Goal: Information Seeking & Learning: Learn about a topic

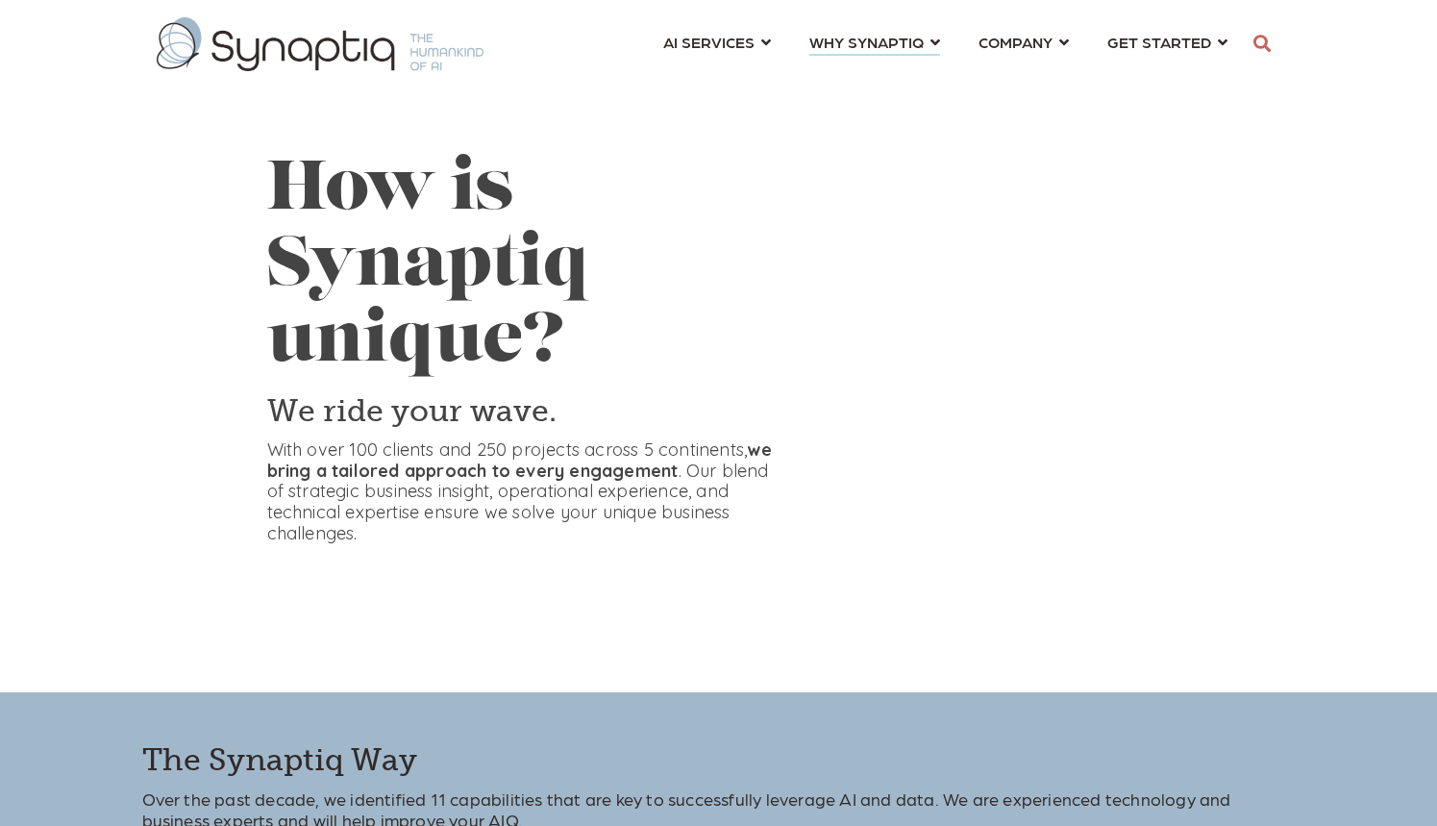
scroll to position [0, 9]
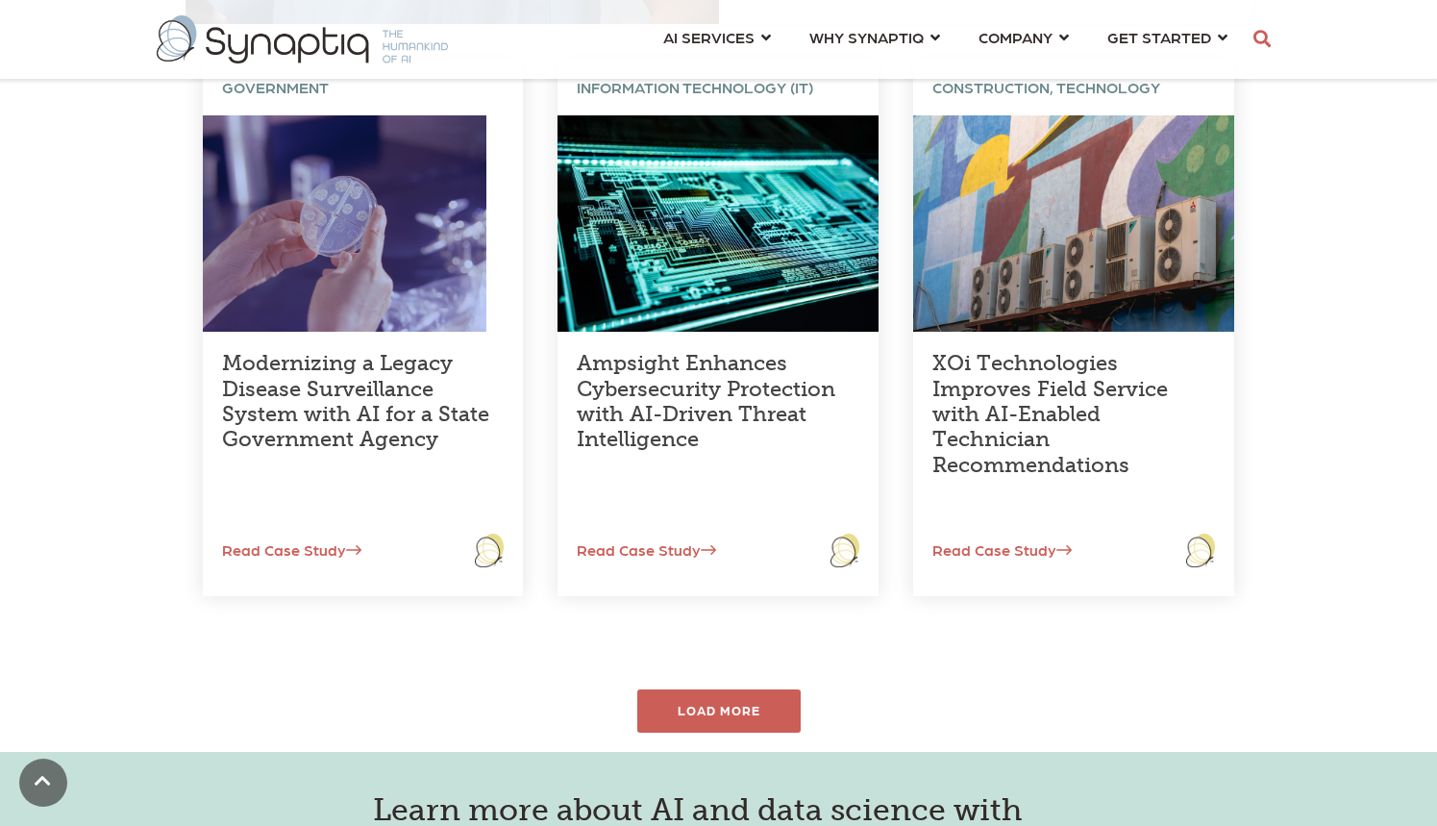
scroll to position [676, 0]
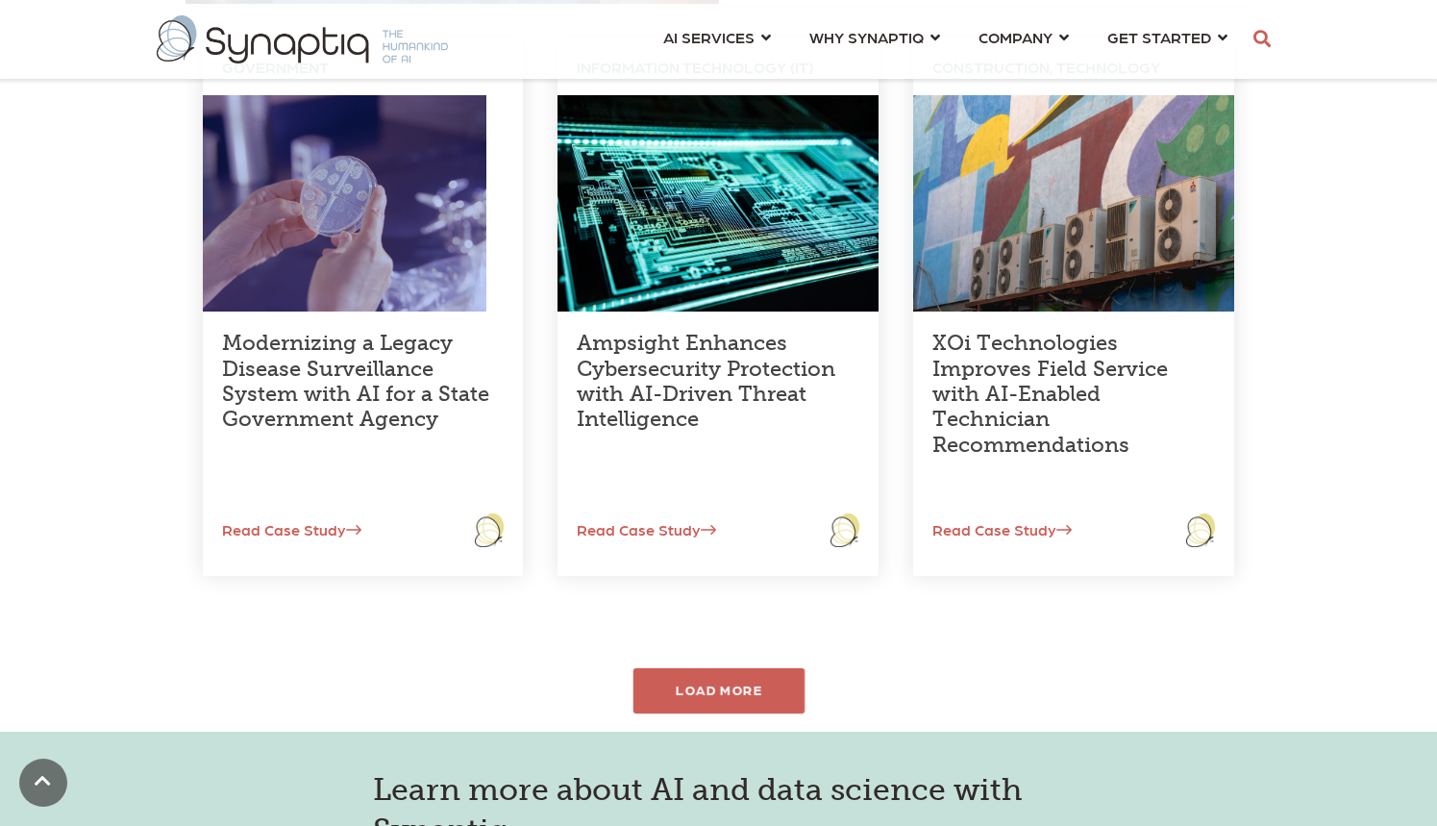
click at [718, 692] on div "LOAD MORE" at bounding box center [718, 690] width 172 height 45
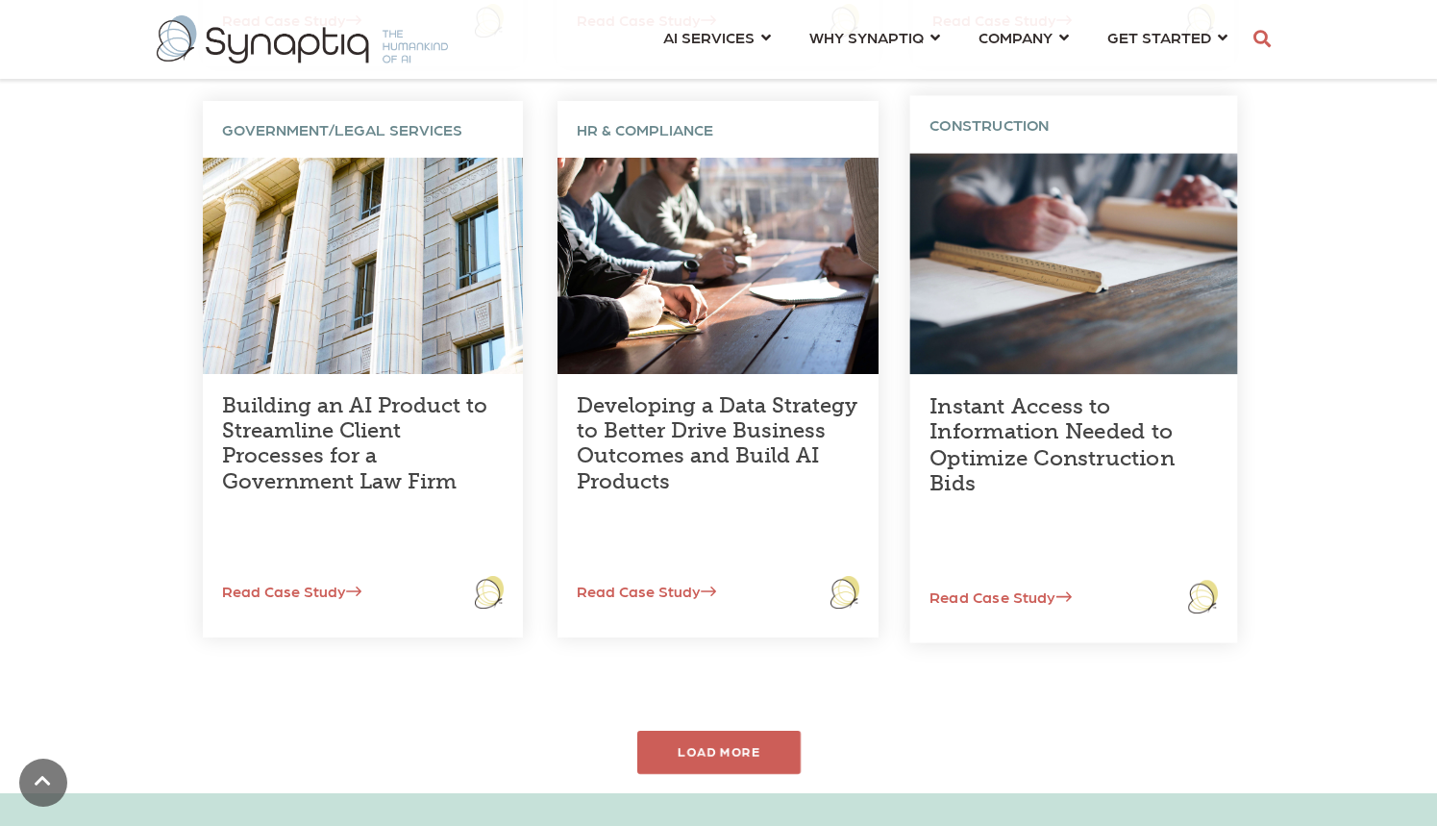
scroll to position [1187, 0]
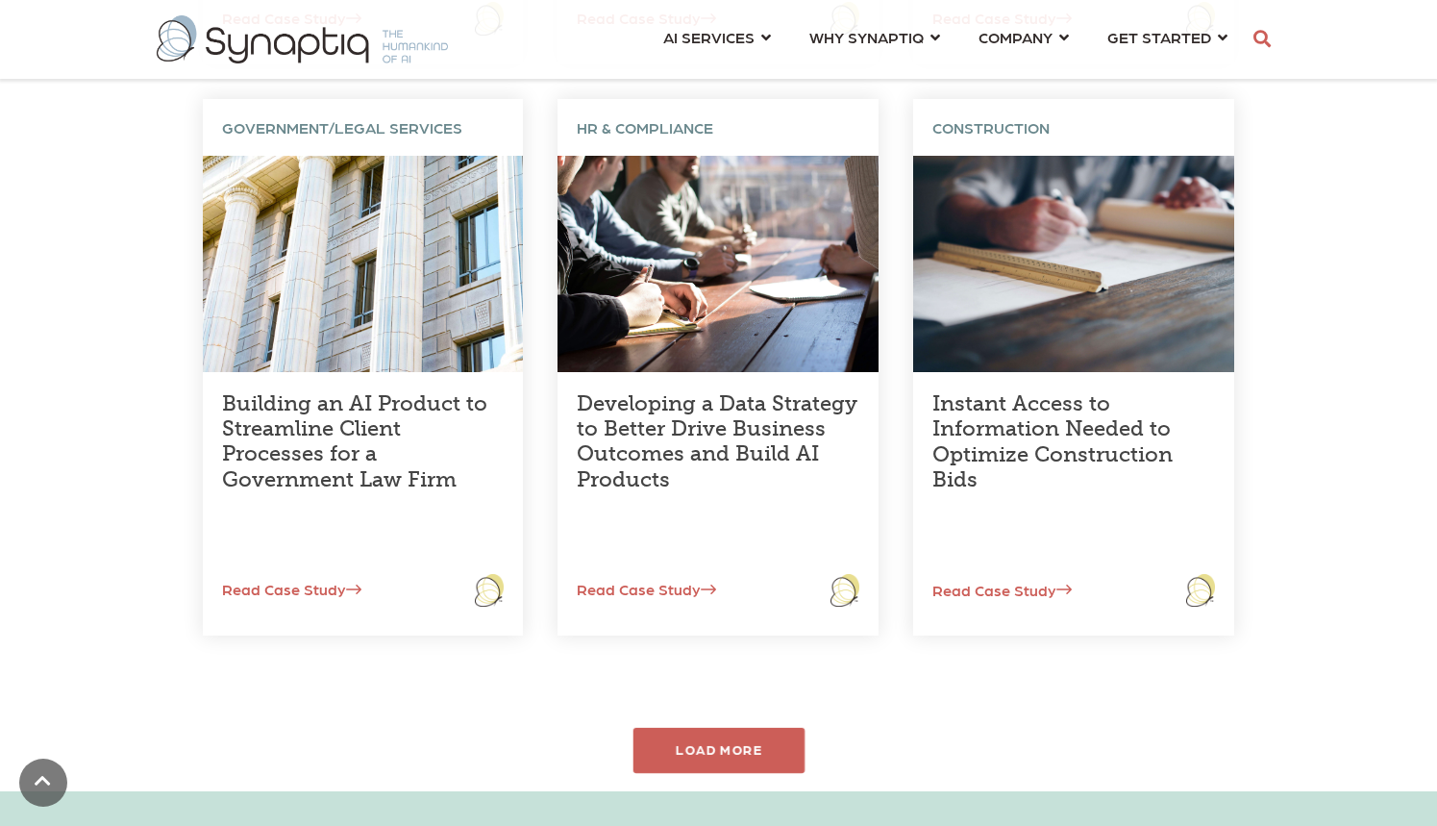
click at [708, 754] on div "LOAD MORE" at bounding box center [718, 750] width 172 height 45
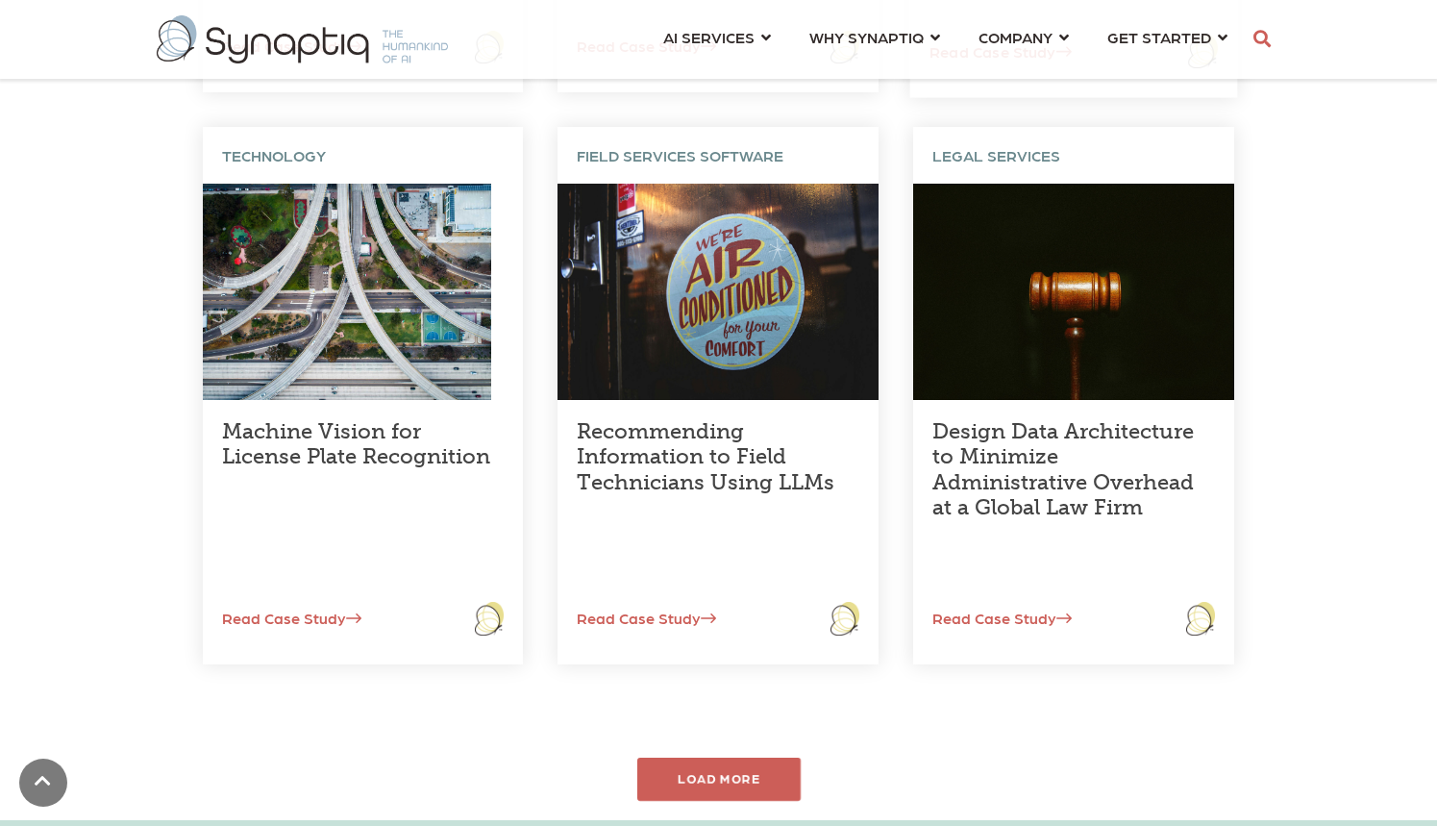
scroll to position [1733, 0]
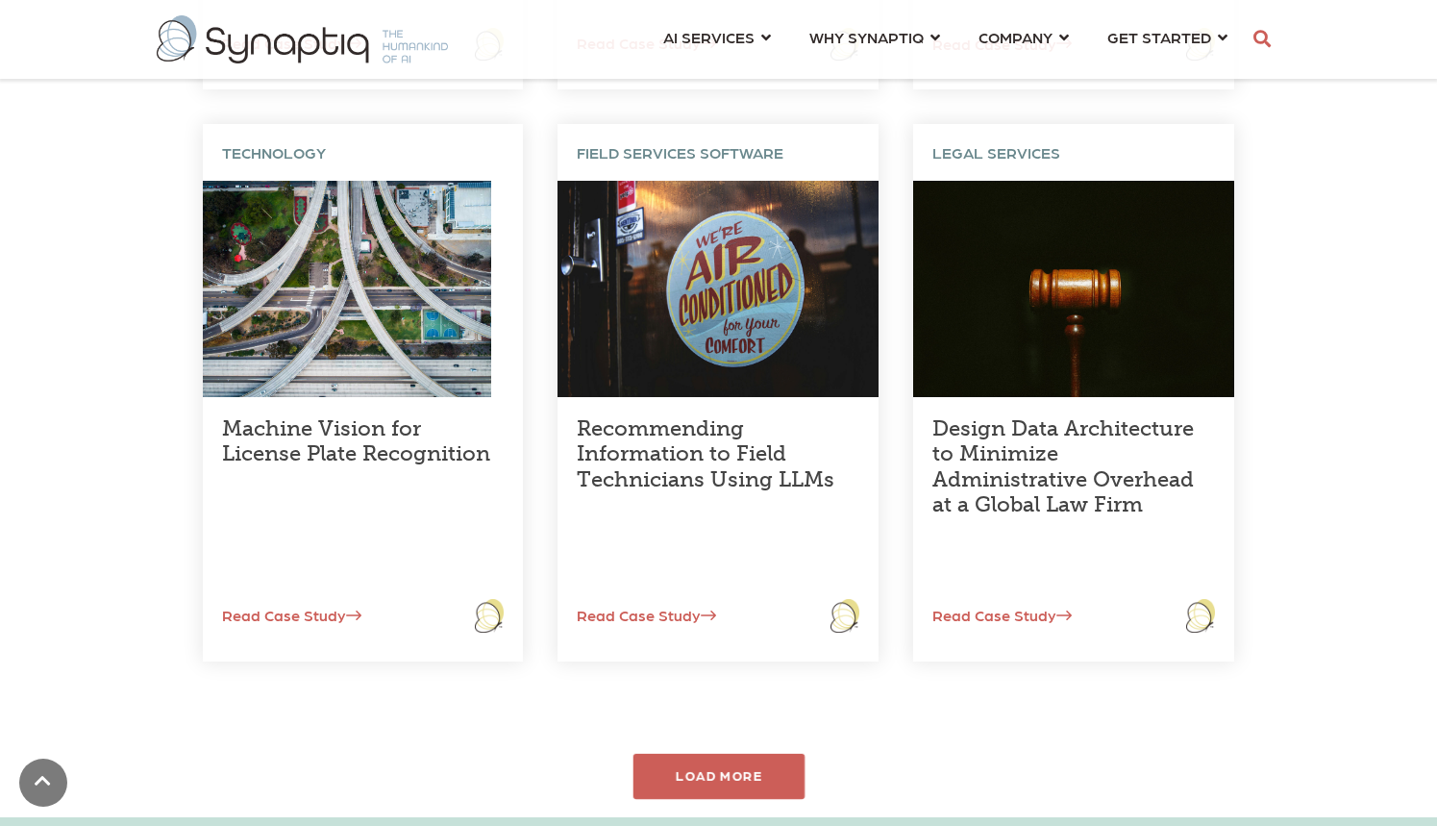
click at [714, 781] on div "LOAD MORE" at bounding box center [718, 776] width 172 height 45
